Goal: Check status: Check status

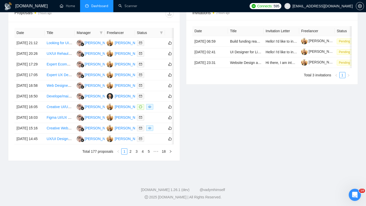
scroll to position [242, 0]
click at [130, 155] on link "2" at bounding box center [131, 152] width 6 height 6
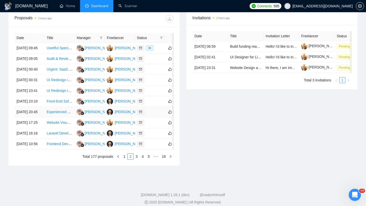
scroll to position [241, 0]
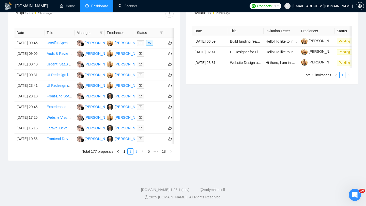
click at [137, 155] on link "3" at bounding box center [137, 152] width 6 height 6
click at [142, 153] on link "4" at bounding box center [143, 152] width 6 height 6
click at [116, 155] on link "1" at bounding box center [118, 152] width 6 height 6
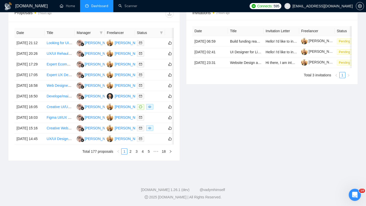
click at [105, 7] on span "Dashboard" at bounding box center [99, 6] width 17 height 4
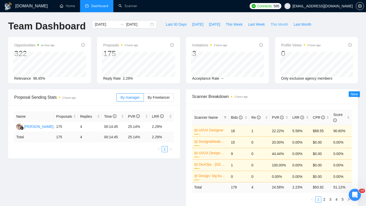
click at [284, 22] on span "This Month" at bounding box center [280, 25] width 18 height 6
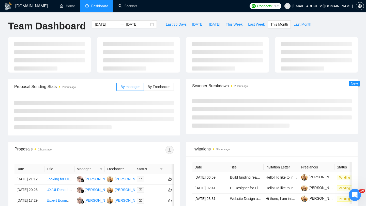
type input "2025-09-01"
type input "2025-09-30"
